Goal: Task Accomplishment & Management: Complete application form

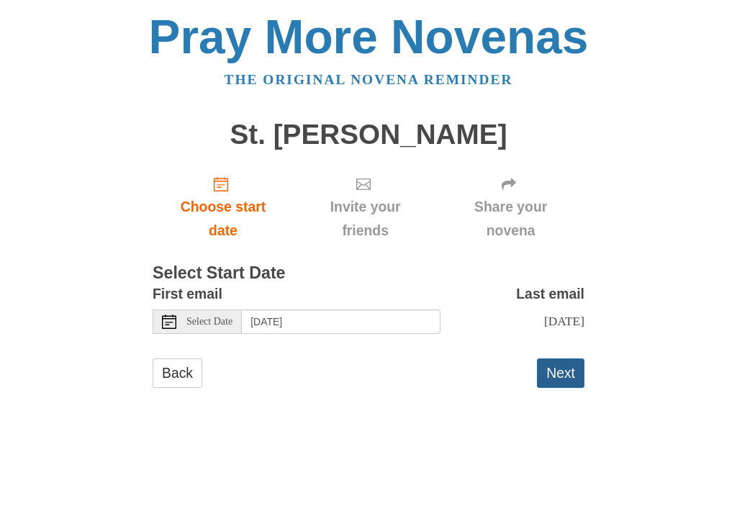
click at [555, 366] on button "Next" at bounding box center [560, 372] width 47 height 29
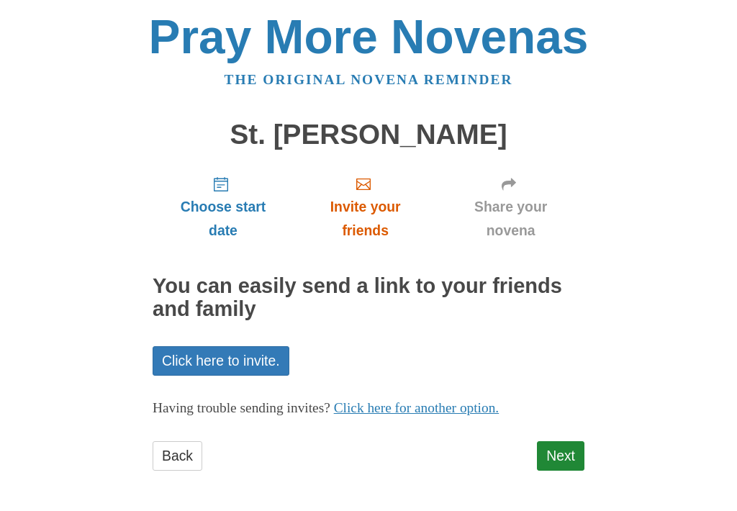
click at [358, 204] on span "Invite your friends" at bounding box center [365, 218] width 114 height 47
click at [367, 179] on icon "Invite your friends" at bounding box center [363, 184] width 14 height 14
click at [368, 208] on span "Invite your friends" at bounding box center [365, 218] width 114 height 47
click at [224, 357] on link "Click here to invite." at bounding box center [221, 360] width 137 height 29
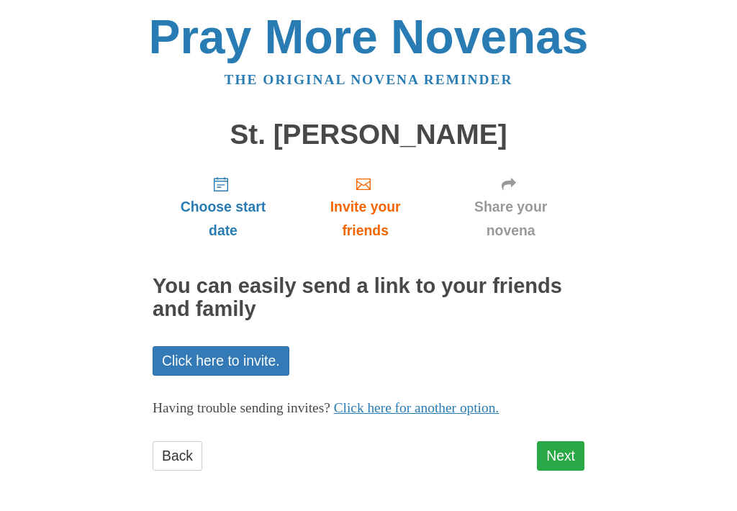
click at [561, 447] on link "Next" at bounding box center [560, 455] width 47 height 29
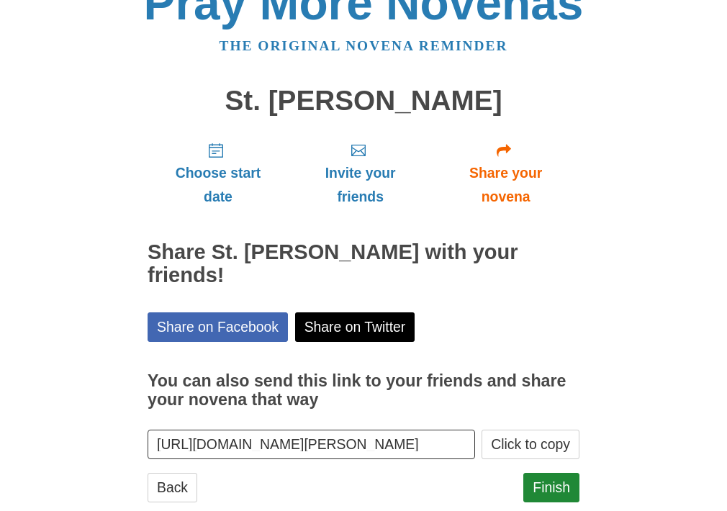
scroll to position [39, 0]
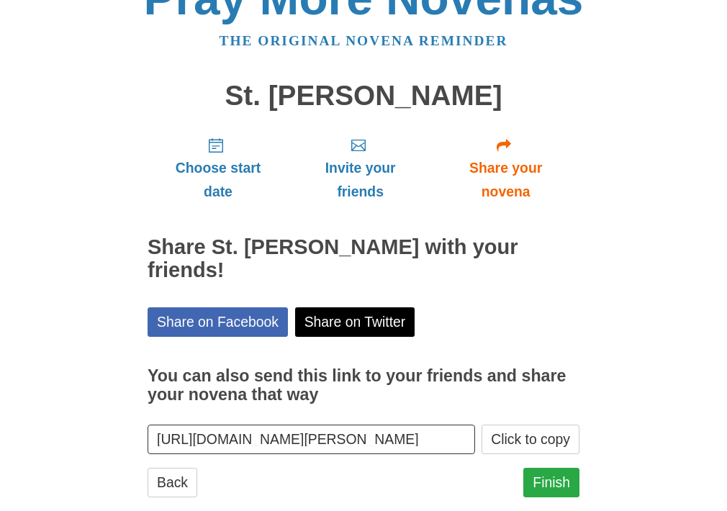
click at [545, 468] on link "Finish" at bounding box center [551, 482] width 56 height 29
